Goal: Task Accomplishment & Management: Manage account settings

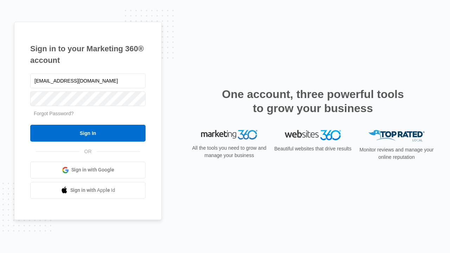
type input "[EMAIL_ADDRESS][DOMAIN_NAME]"
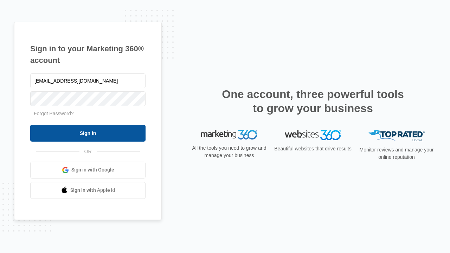
click at [88, 133] on input "Sign In" at bounding box center [87, 133] width 115 height 17
